Goal: Task Accomplishment & Management: Manage account settings

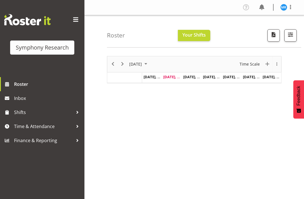
click at [19, 101] on span "Inbox" at bounding box center [48, 98] width 68 height 8
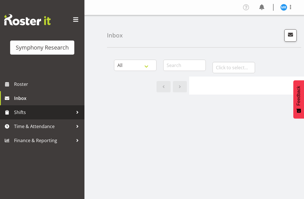
click at [28, 114] on span "Shifts" at bounding box center [43, 112] width 59 height 8
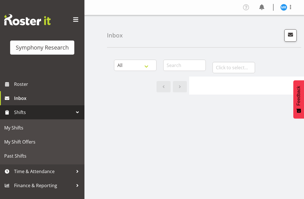
click at [23, 131] on span "My Shifts" at bounding box center [42, 128] width 76 height 8
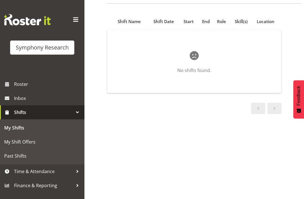
scroll to position [44, 0]
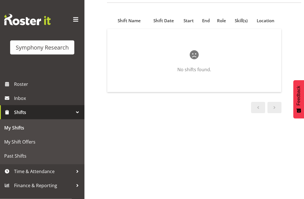
click at [19, 139] on span "My Shift Offers" at bounding box center [42, 142] width 76 height 8
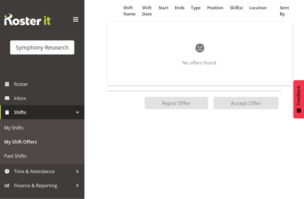
scroll to position [54, 0]
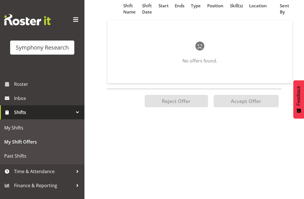
click at [74, 173] on div at bounding box center [77, 171] width 8 height 8
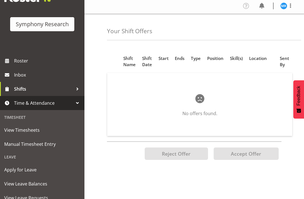
scroll to position [0, 0]
